Goal: Obtain resource: Obtain resource

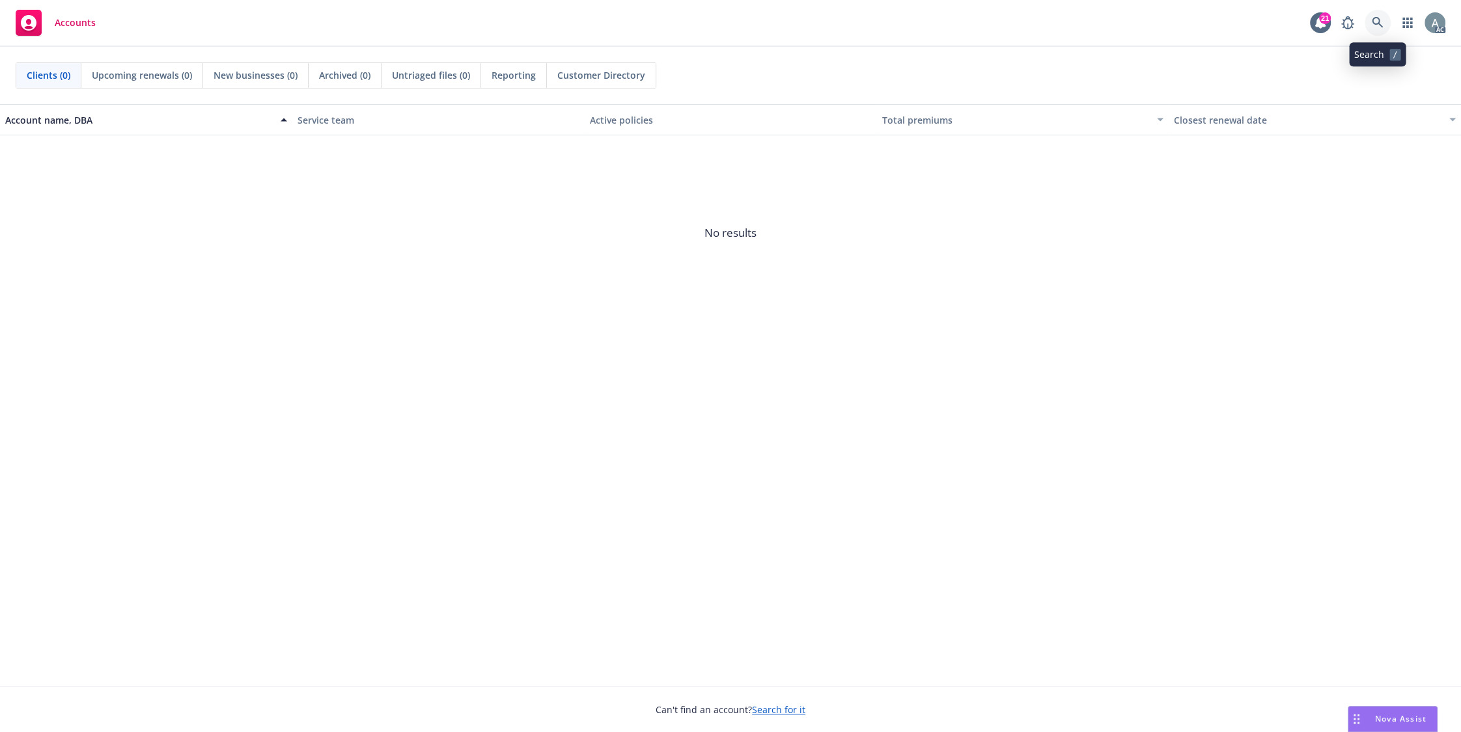
drag, startPoint x: 1380, startPoint y: 28, endPoint x: 1358, endPoint y: 48, distance: 29.9
click at [1379, 28] on icon at bounding box center [1377, 23] width 12 height 12
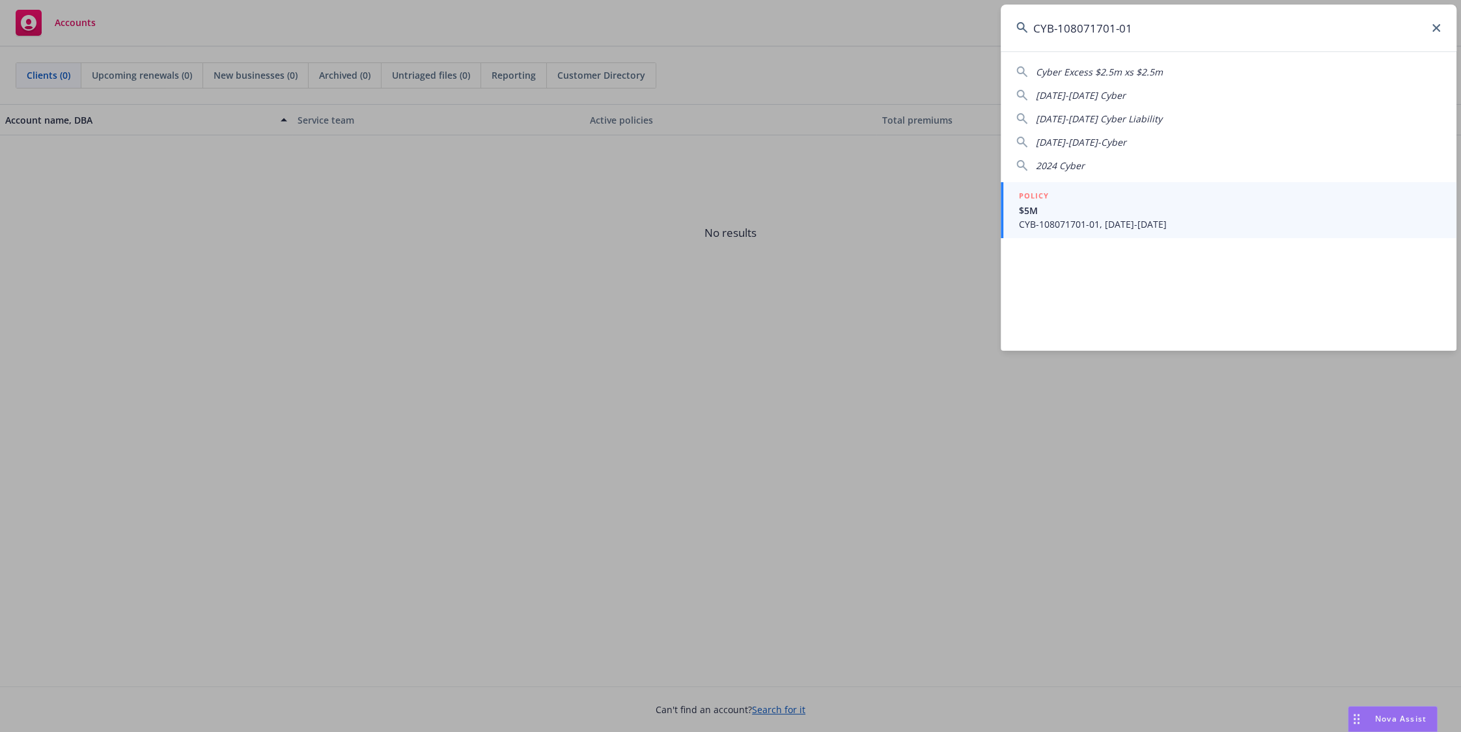
type input "CYB-108071701-01"
click at [1103, 218] on span "CYB-108071701-01, [DATE]-[DATE]" at bounding box center [1230, 224] width 422 height 14
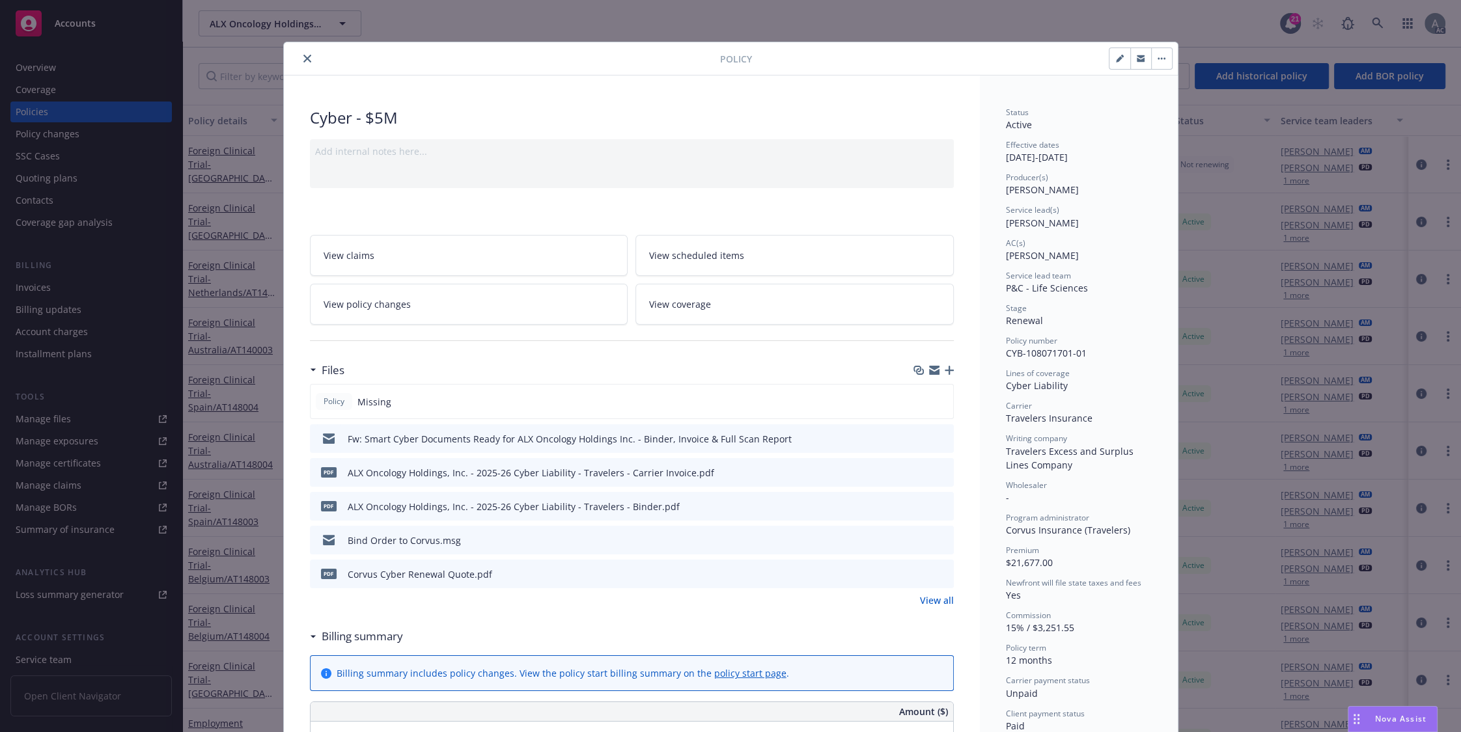
click at [936, 471] on icon "preview file" at bounding box center [941, 471] width 12 height 9
click at [937, 471] on icon "preview file" at bounding box center [941, 471] width 12 height 9
